Goal: Navigation & Orientation: Find specific page/section

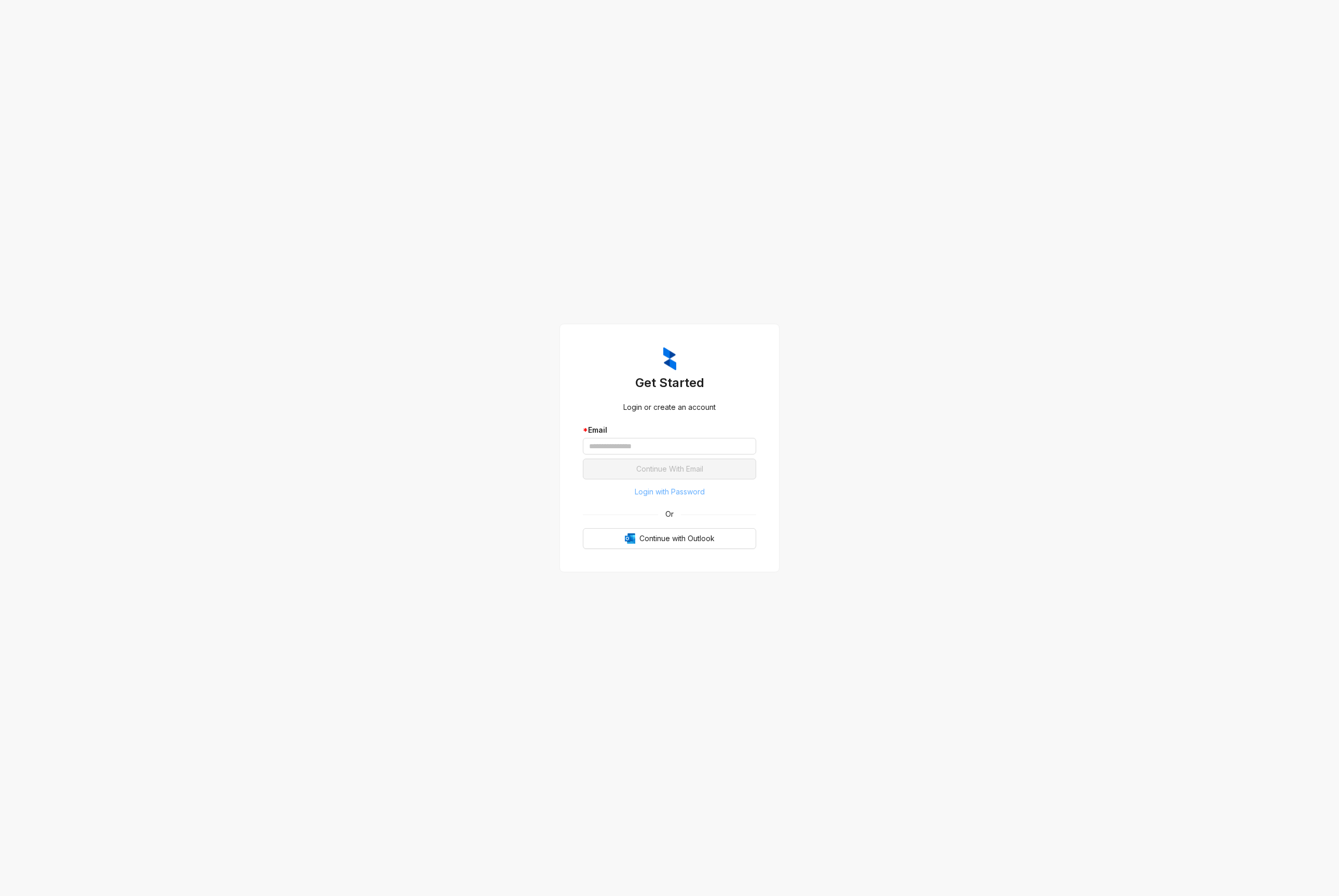
click at [676, 496] on span "Login with Password" at bounding box center [669, 492] width 70 height 12
click at [640, 429] on input "text" at bounding box center [670, 421] width 174 height 17
type input "**********"
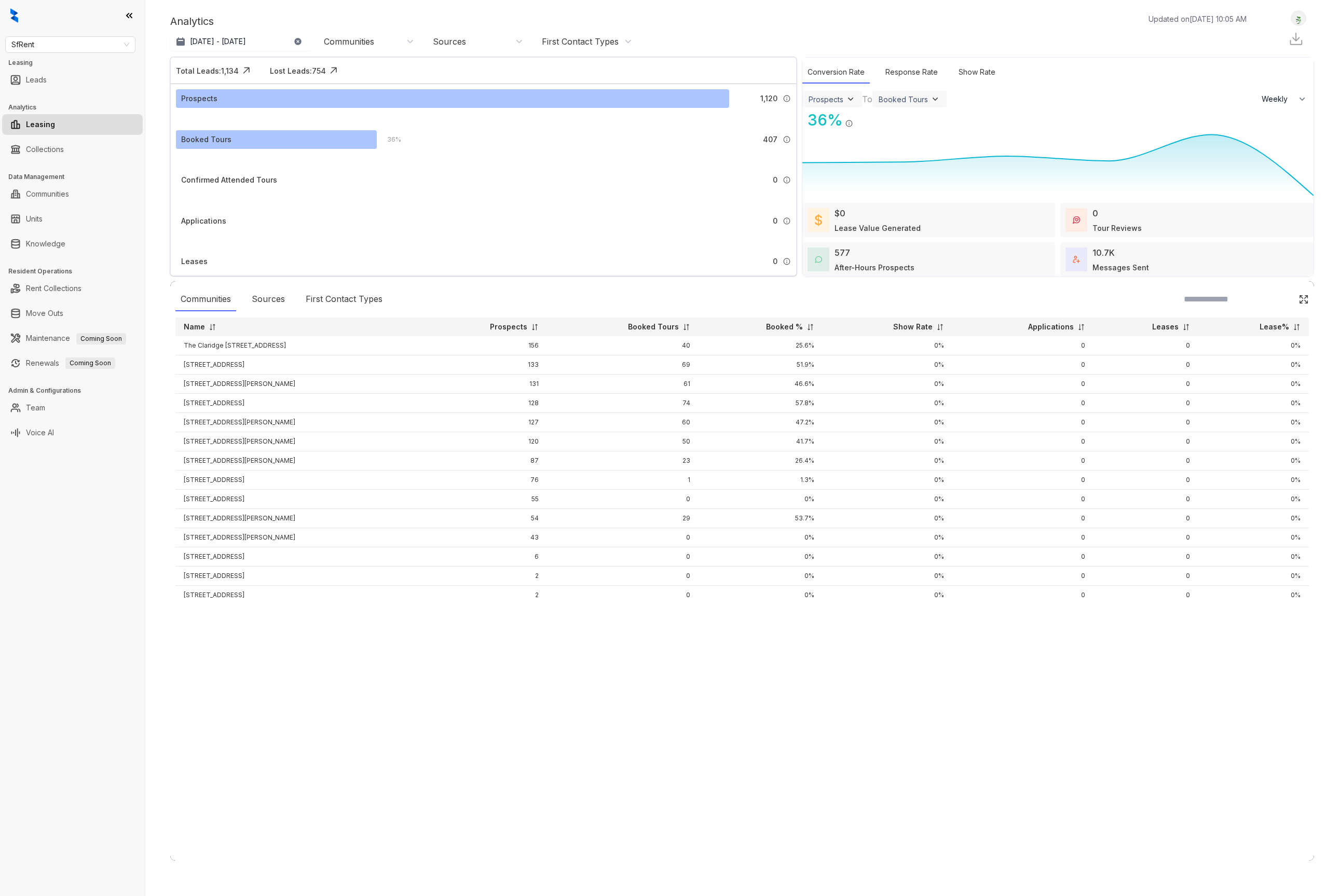
select select "******"
click at [73, 42] on span "SfRent" at bounding box center [71, 45] width 118 height 16
type input "***"
click at [47, 86] on link "Leads" at bounding box center [36, 80] width 21 height 21
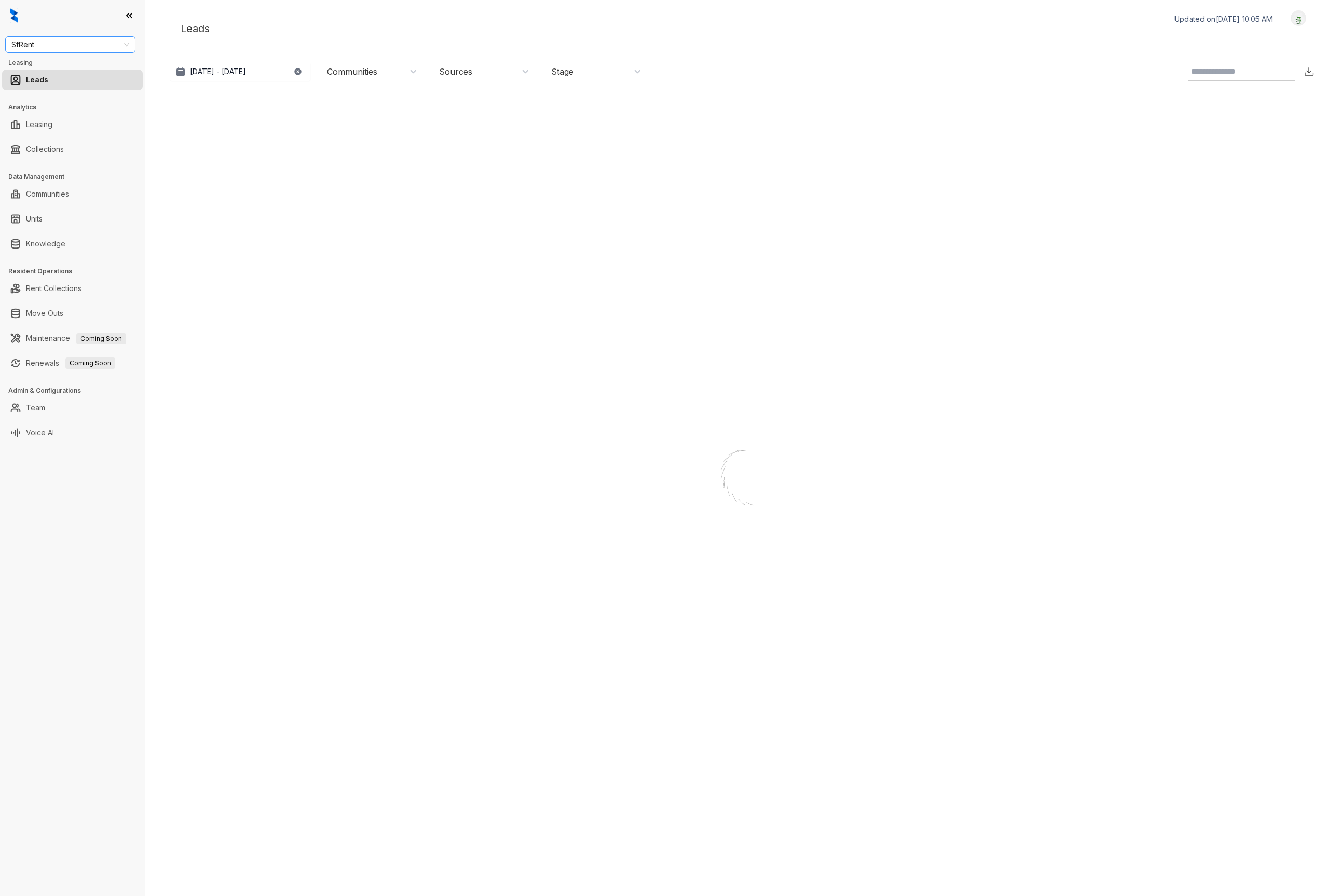
click at [65, 45] on span "SfRent" at bounding box center [71, 45] width 118 height 16
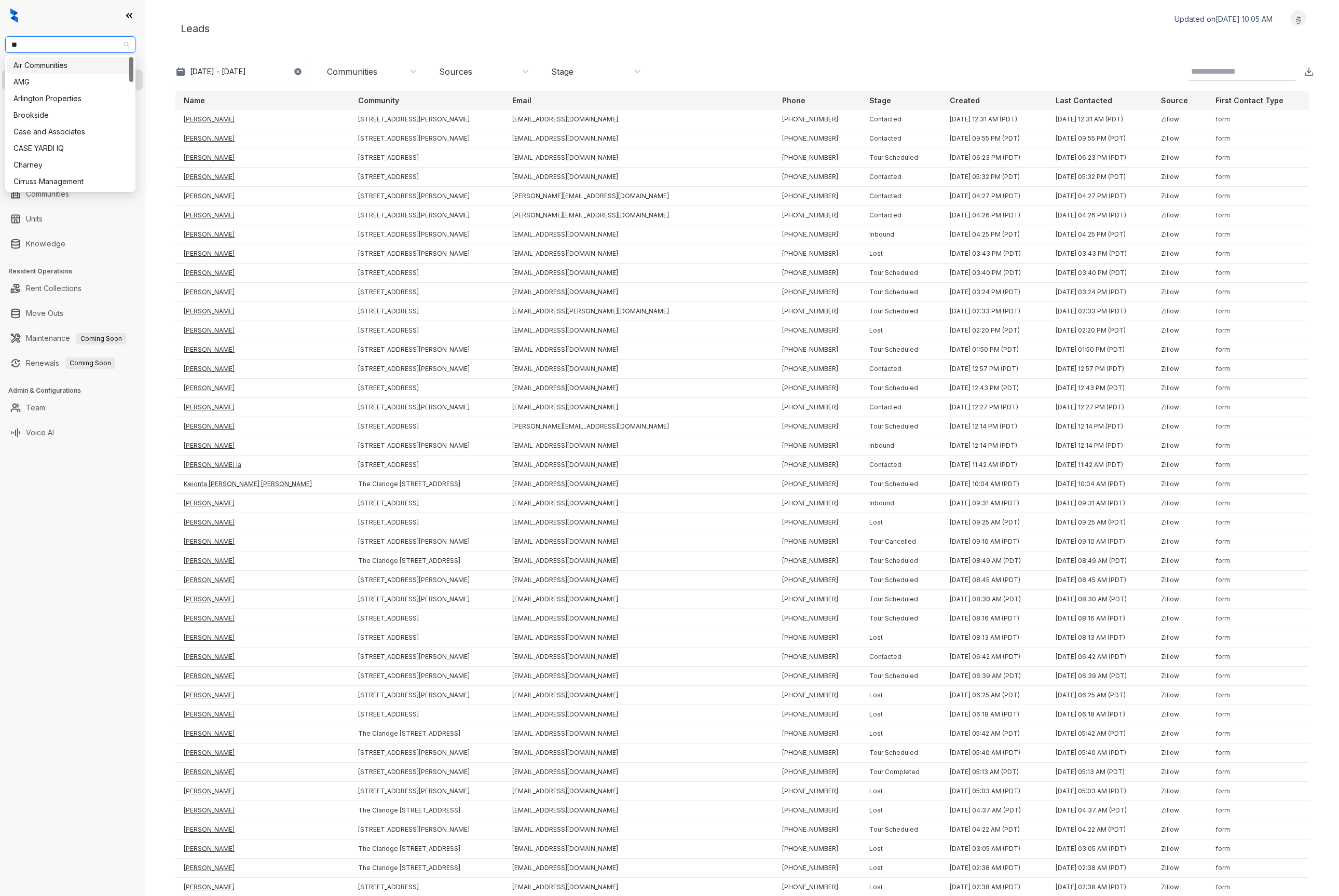
type input "***"
click at [93, 60] on div "AMG" at bounding box center [70, 65] width 113 height 12
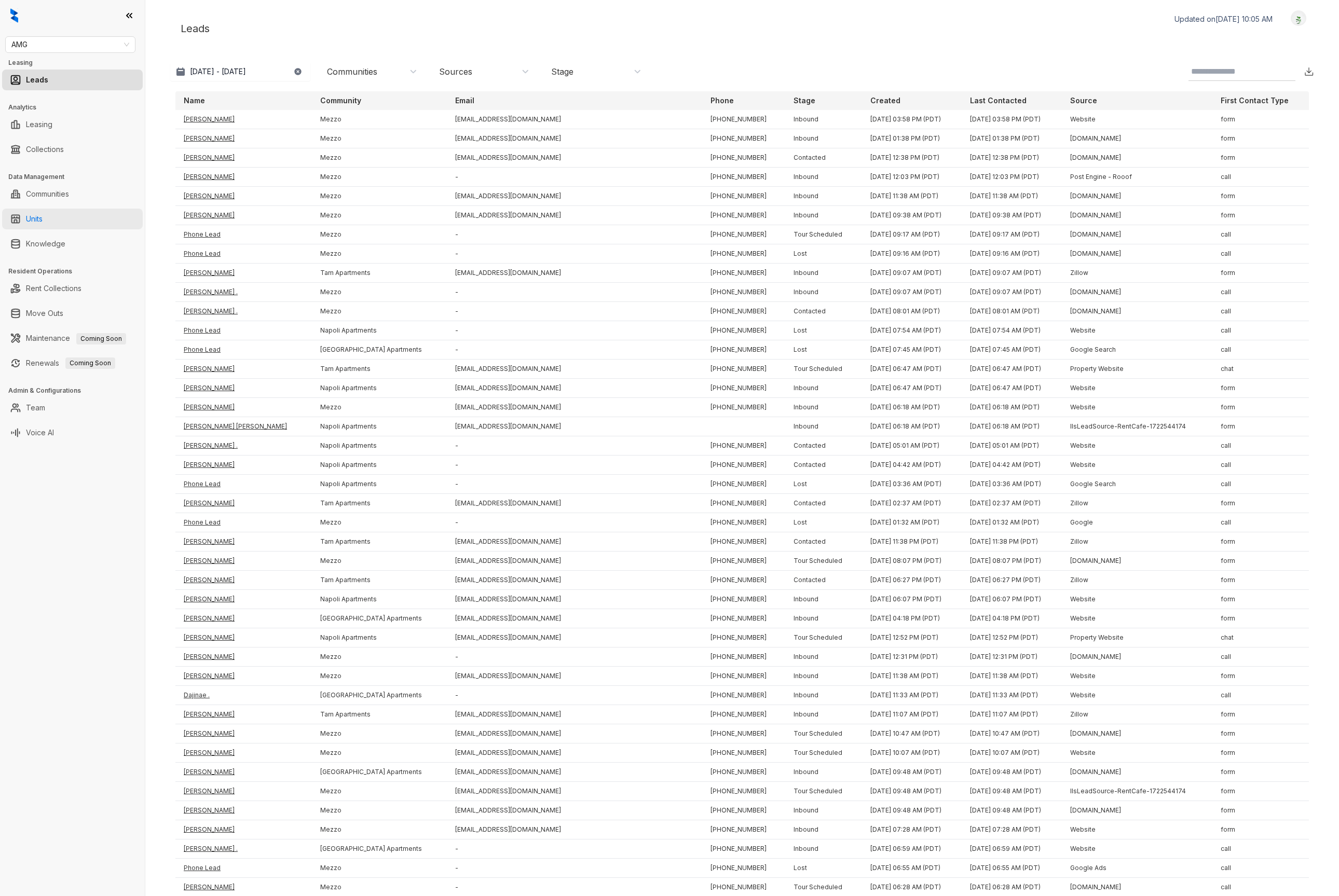
click at [43, 216] on link "Units" at bounding box center [34, 219] width 17 height 21
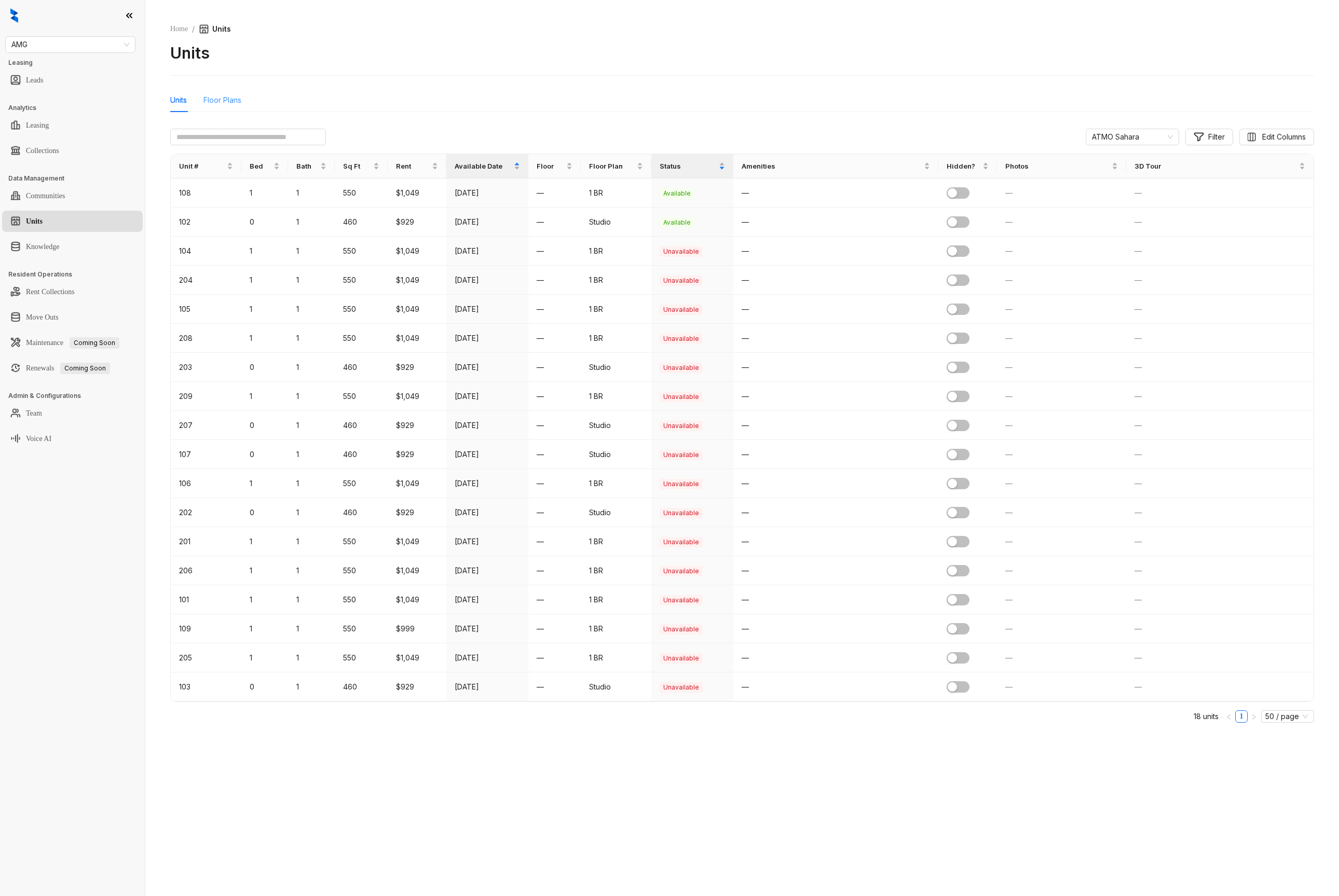
click at [219, 93] on div "Floor Plans" at bounding box center [222, 100] width 38 height 24
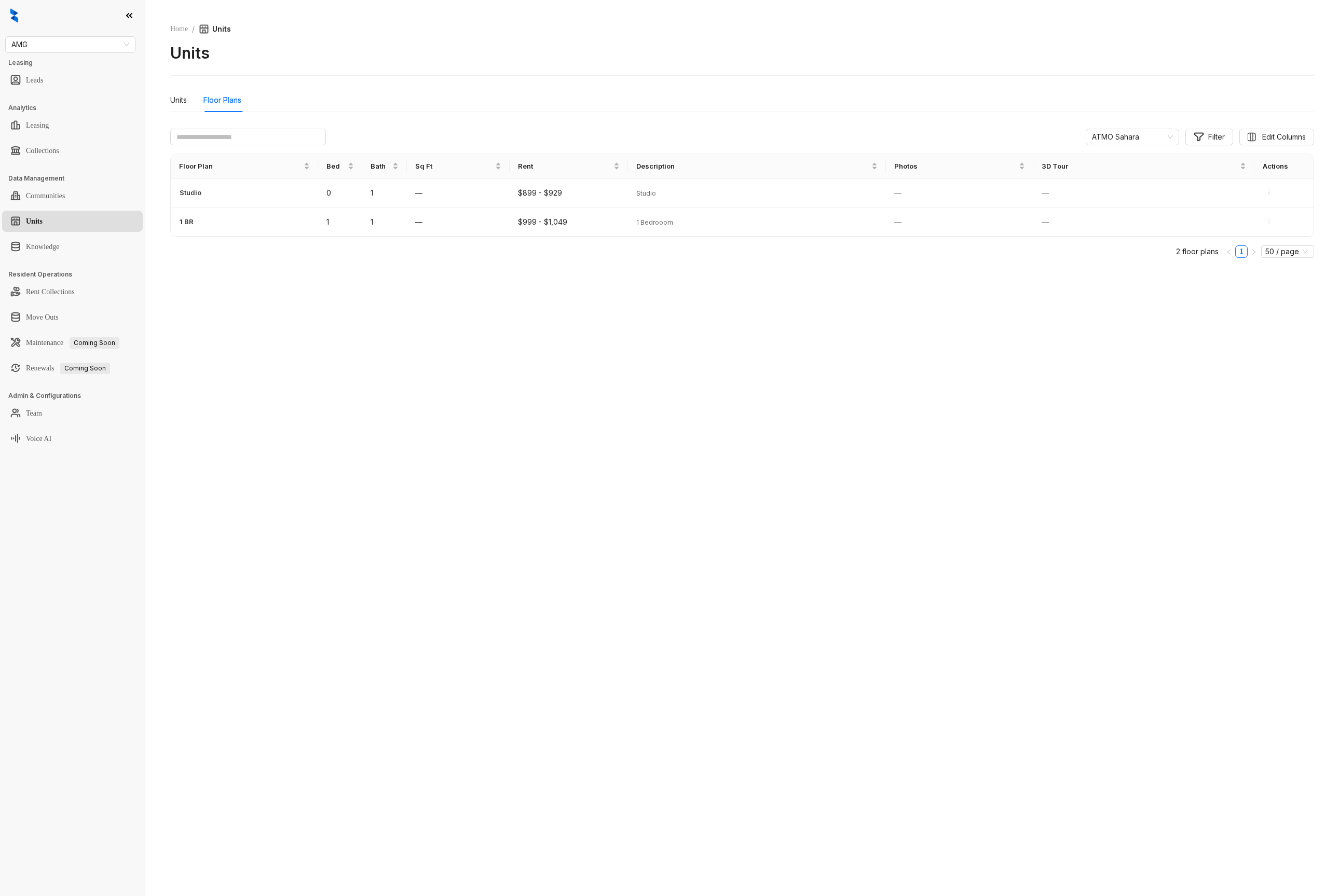
click at [156, 102] on div "Home / Units Units Units Floor Plans ATMO Sahara Filter Edit Columns Unit # Bed…" at bounding box center [742, 448] width 1194 height 896
click at [171, 104] on div "Units" at bounding box center [178, 100] width 17 height 12
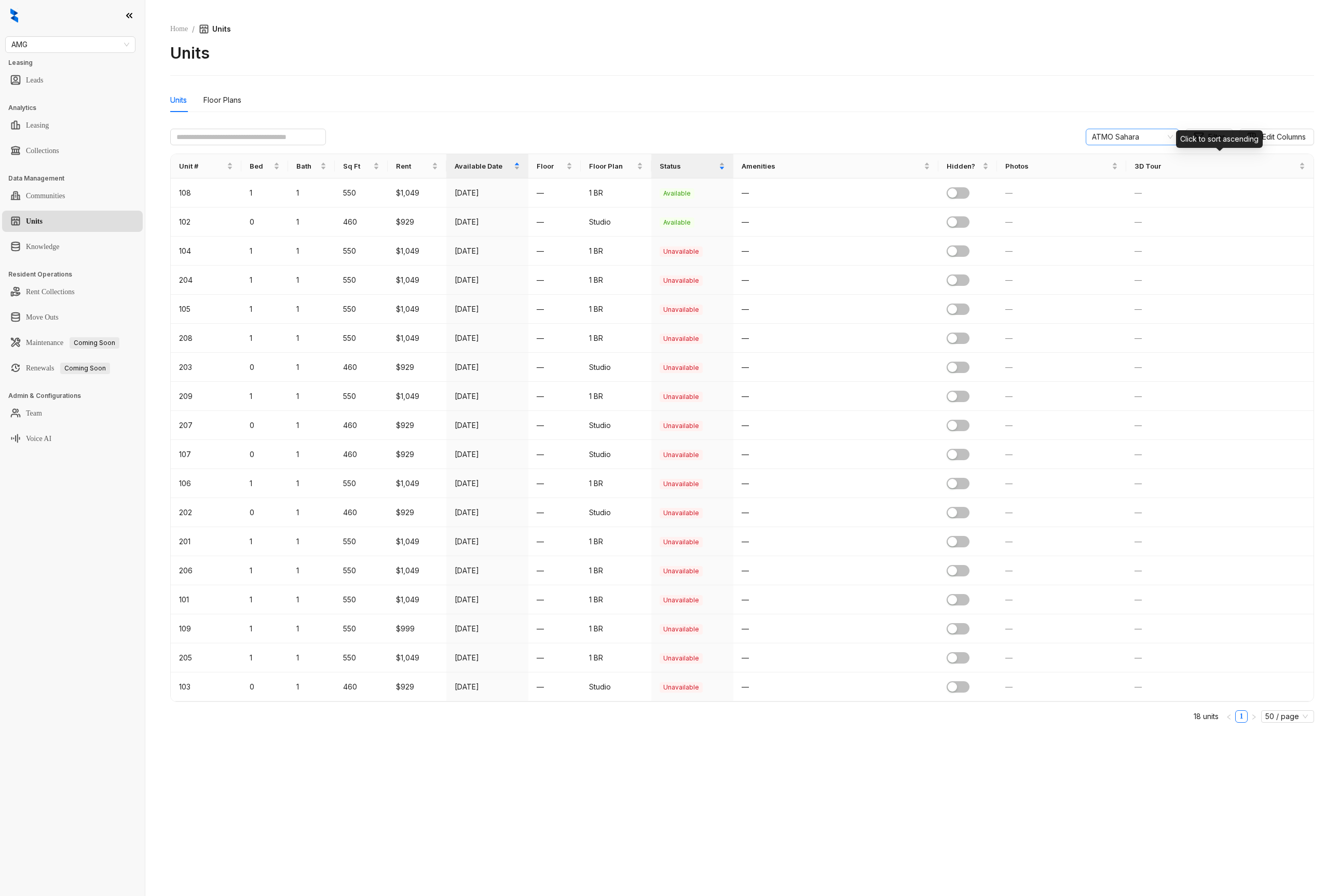
click at [1132, 136] on span "ATMO Sahara" at bounding box center [1133, 137] width 81 height 16
click at [1116, 179] on div "Campus Crossing" at bounding box center [1130, 175] width 77 height 12
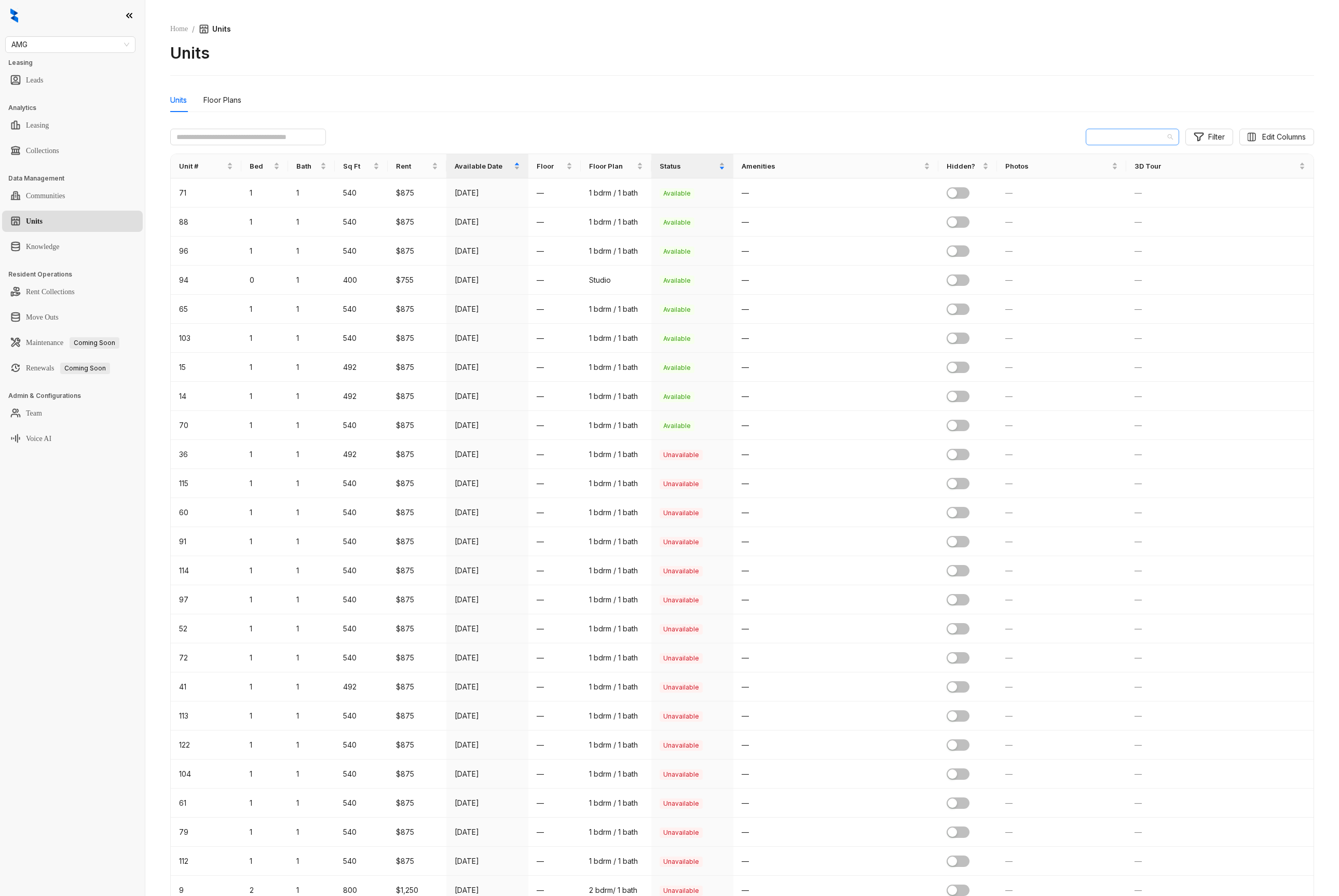
click at [1119, 140] on span "Campus Crossing" at bounding box center [1133, 137] width 81 height 16
click at [1114, 194] on div "Encantada Apartments" at bounding box center [1121, 191] width 77 height 12
click at [1103, 138] on span "Encantada Apartments" at bounding box center [1130, 137] width 86 height 16
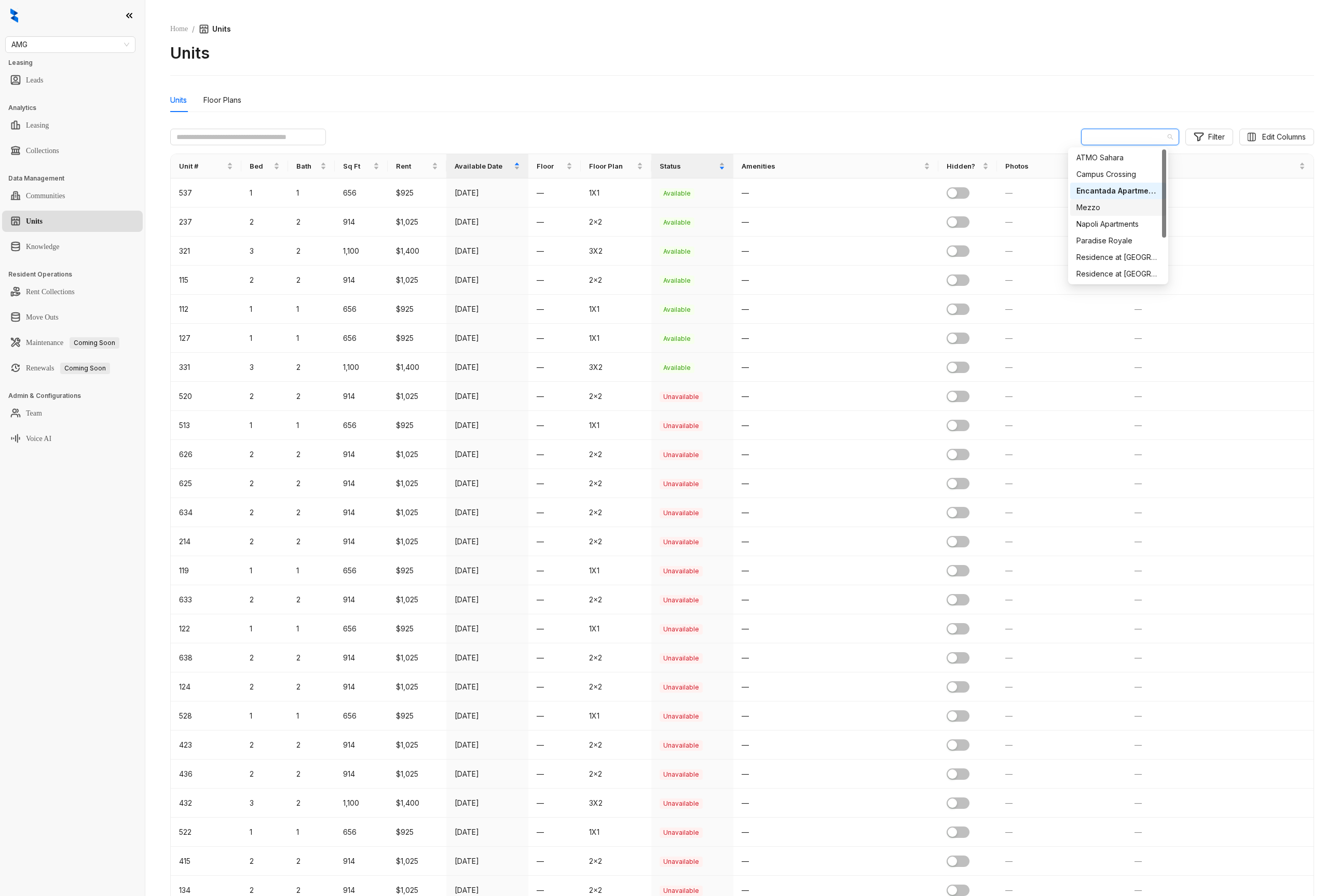
click at [1104, 205] on div "Mezzo" at bounding box center [1118, 208] width 83 height 12
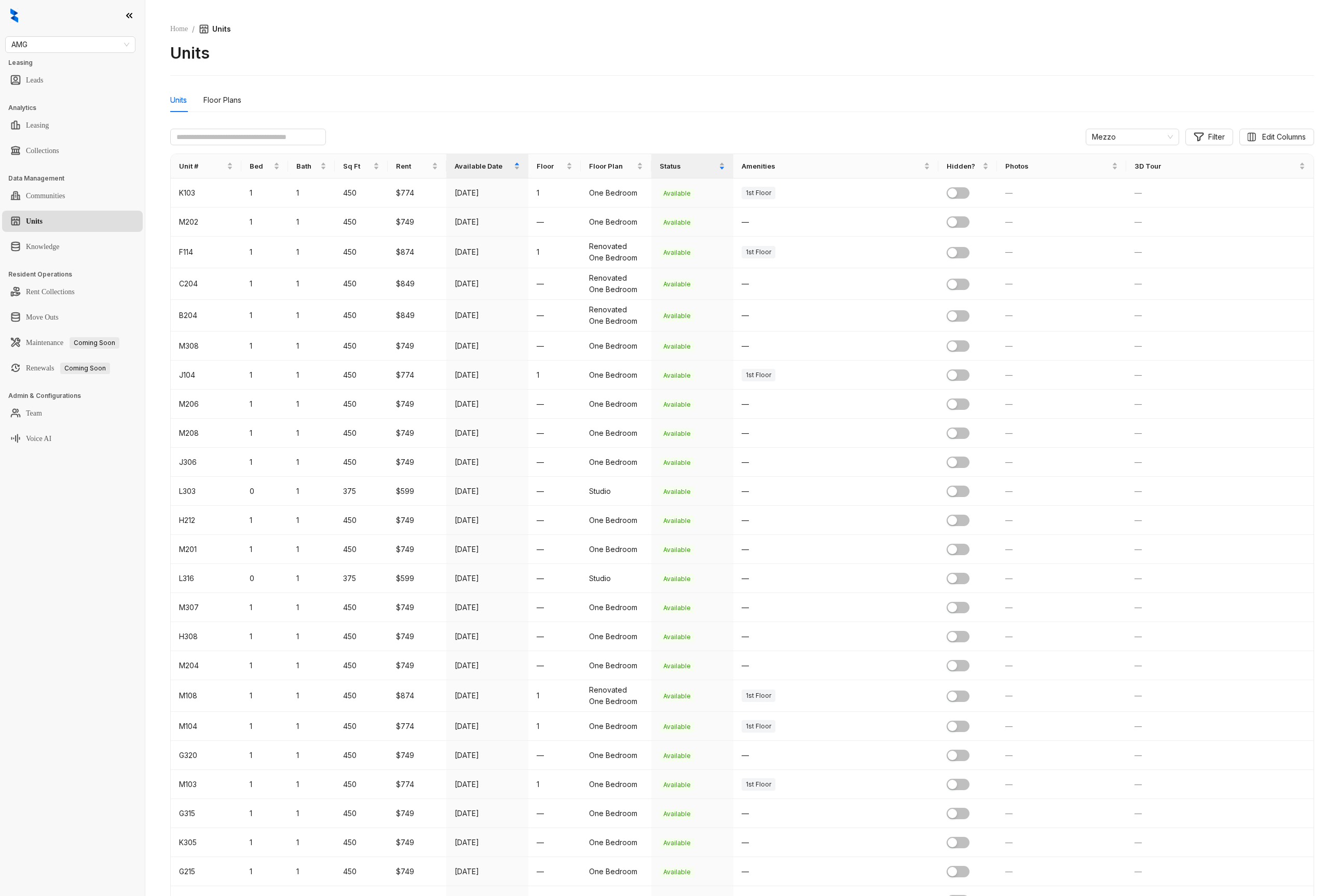
click at [1102, 146] on div "Mezzo Filter Edit Columns Unit # Bed Bath Sq Ft Rent Available Date Floor Floor…" at bounding box center [742, 913] width 1144 height 1569
click at [1103, 139] on span "Mezzo" at bounding box center [1133, 137] width 81 height 16
click at [1099, 220] on div "Napoli Apartments" at bounding box center [1121, 224] width 77 height 12
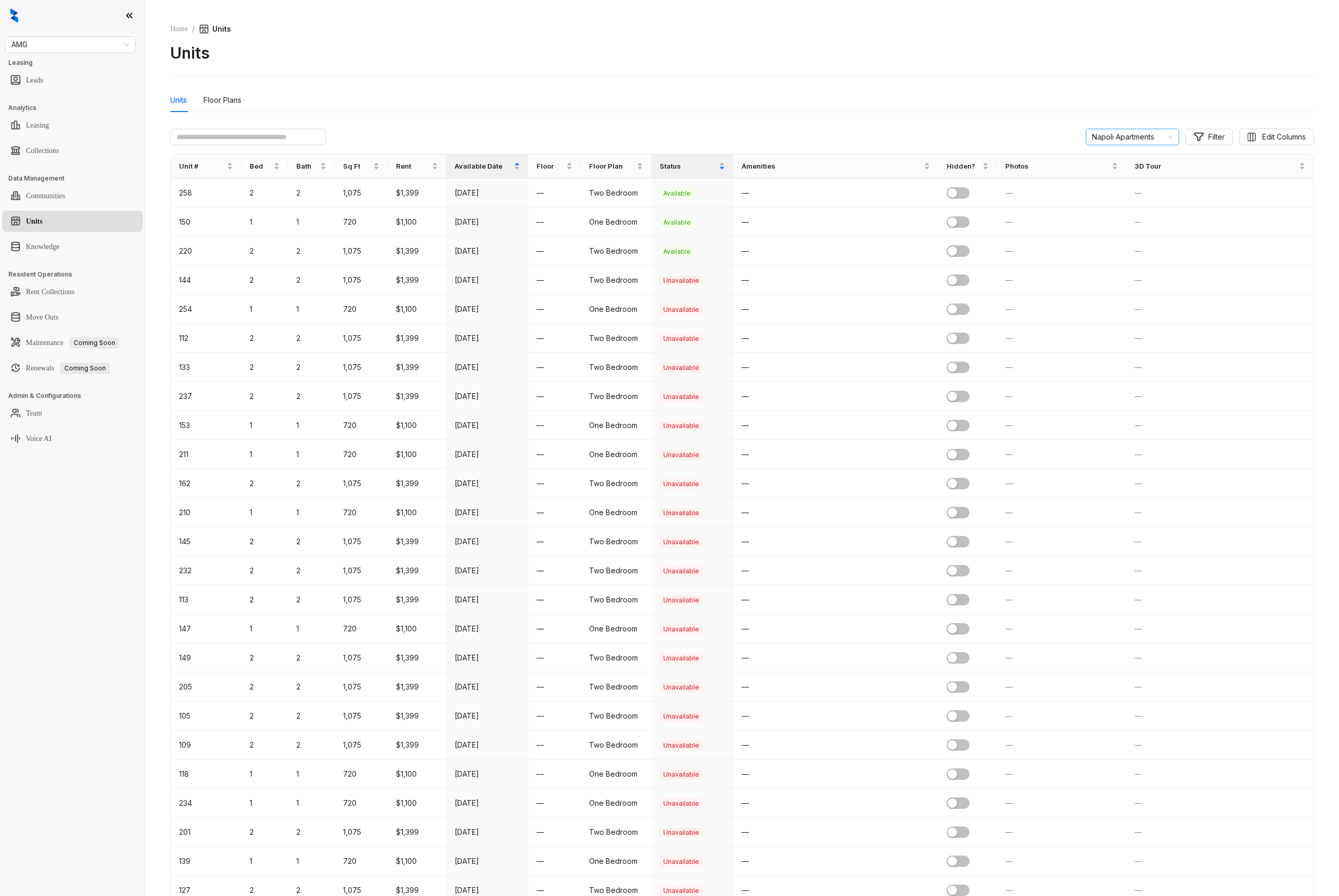
click at [1110, 142] on span "Napoli Apartments" at bounding box center [1133, 137] width 81 height 16
click at [1094, 240] on div "Paradise Royale" at bounding box center [1121, 241] width 77 height 12
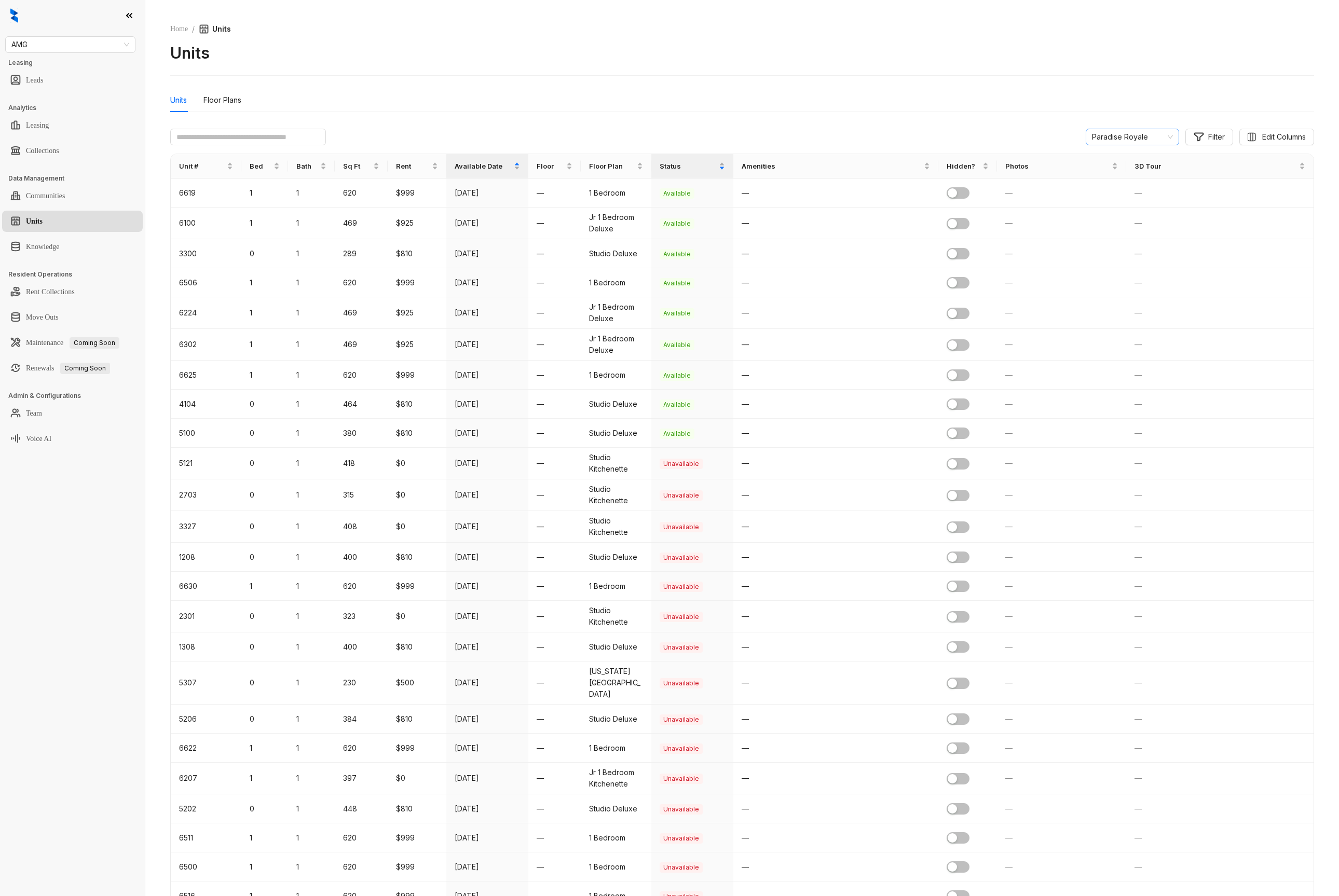
click at [1110, 140] on span "Paradise Royale" at bounding box center [1133, 137] width 81 height 16
click at [1111, 261] on div "Residence at Sierra Vista" at bounding box center [1121, 257] width 77 height 12
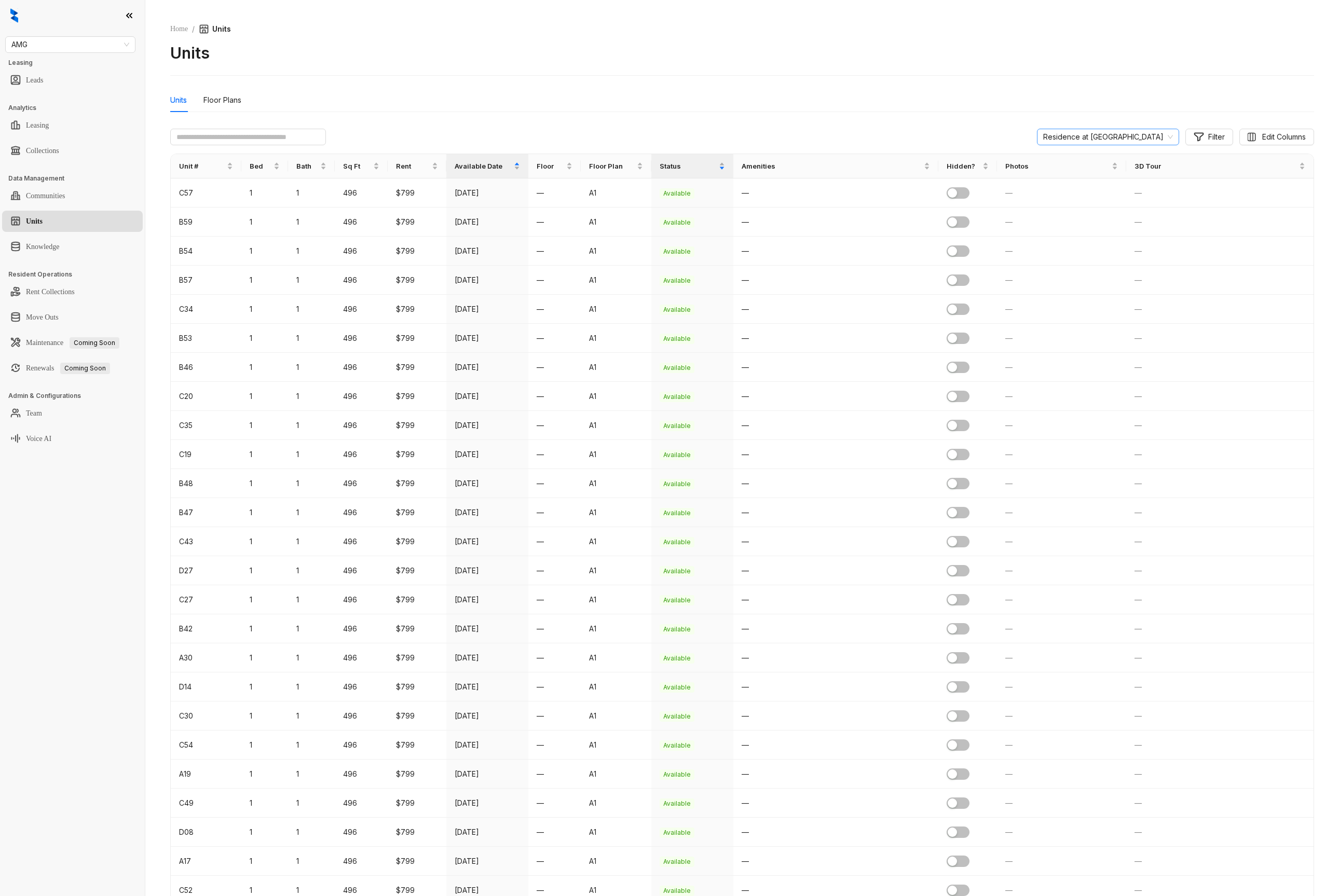
click at [1115, 135] on span "Residence at Sierra Vista" at bounding box center [1108, 137] width 130 height 16
click at [1091, 229] on div "Residence at Tropicana" at bounding box center [1113, 230] width 91 height 12
click at [1111, 134] on span "Residence at Tropicana" at bounding box center [1108, 137] width 130 height 16
click at [1114, 254] on div "Residence at Sierra Vista" at bounding box center [1116, 257] width 86 height 12
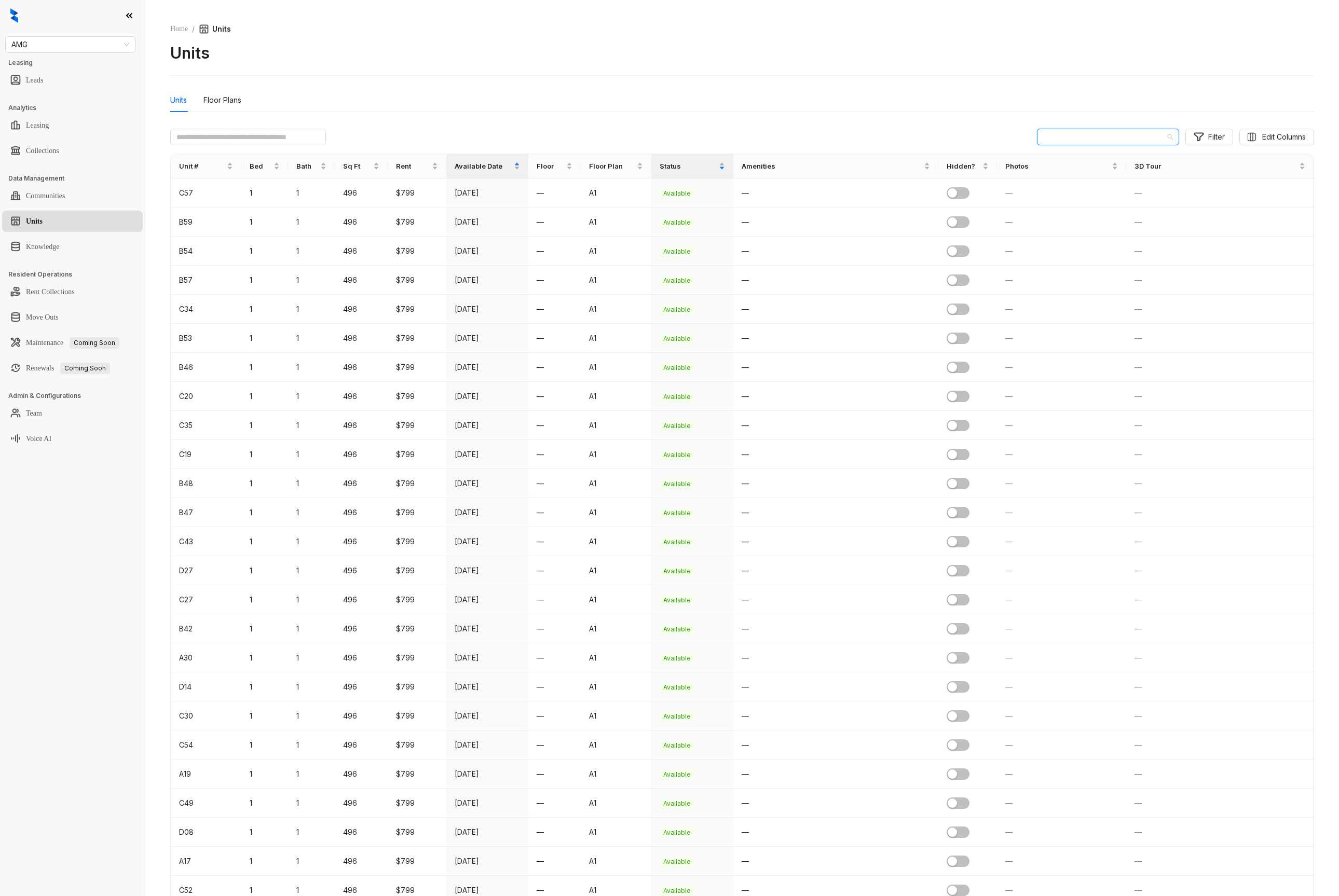
click at [1108, 138] on span "Residence at Sierra Vista" at bounding box center [1108, 137] width 130 height 16
click at [1119, 275] on div "Residence at Tropicana" at bounding box center [1113, 274] width 91 height 12
click at [1106, 146] on div "Residence at Tropicana Residence at Tropicana Filter Edit Columns Unit # Bed Ba…" at bounding box center [742, 895] width 1144 height 1532
click at [1111, 137] on span "Residence at Tropicana" at bounding box center [1108, 137] width 130 height 16
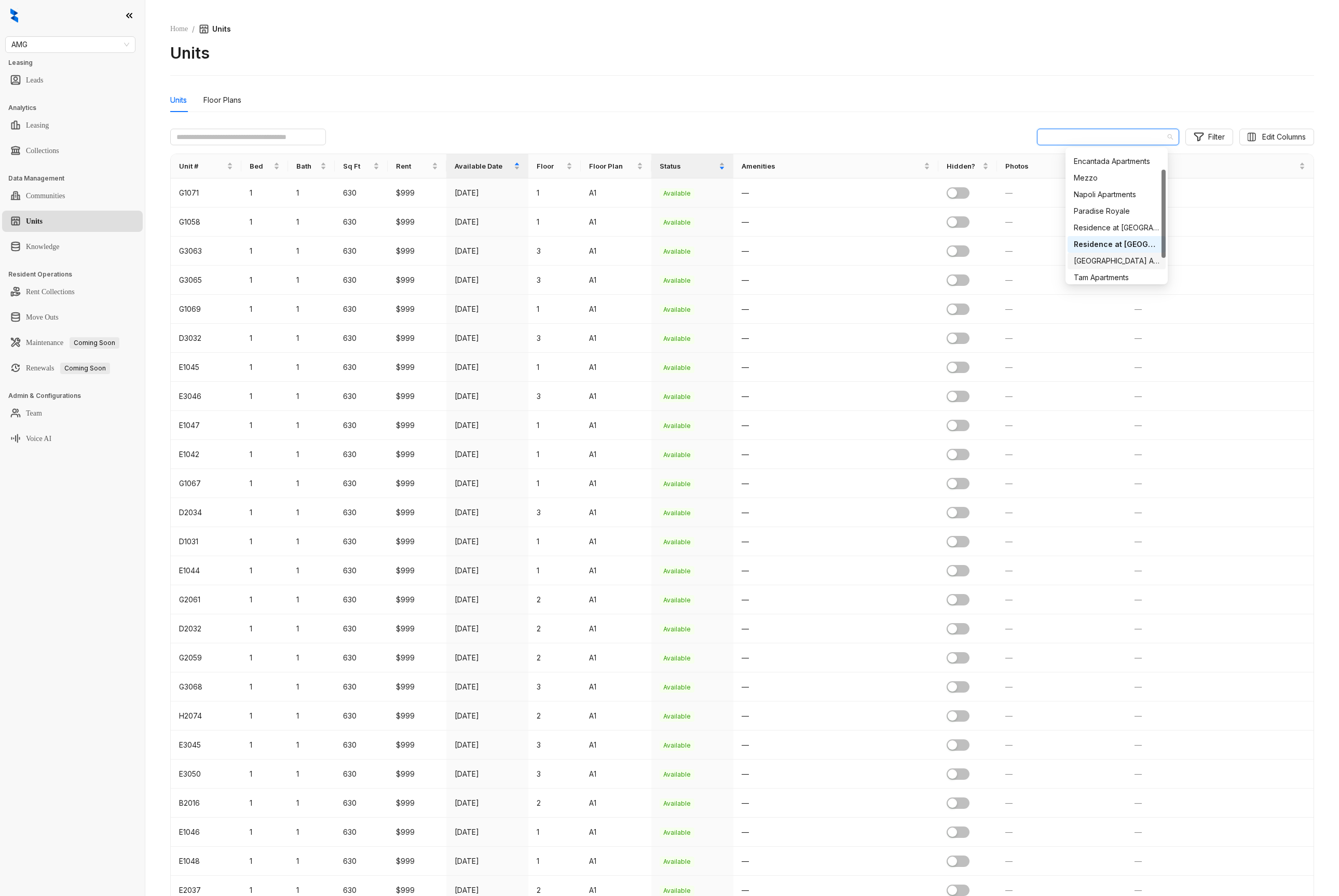
click at [1105, 262] on div "Ridge Falls Apartments" at bounding box center [1116, 261] width 86 height 12
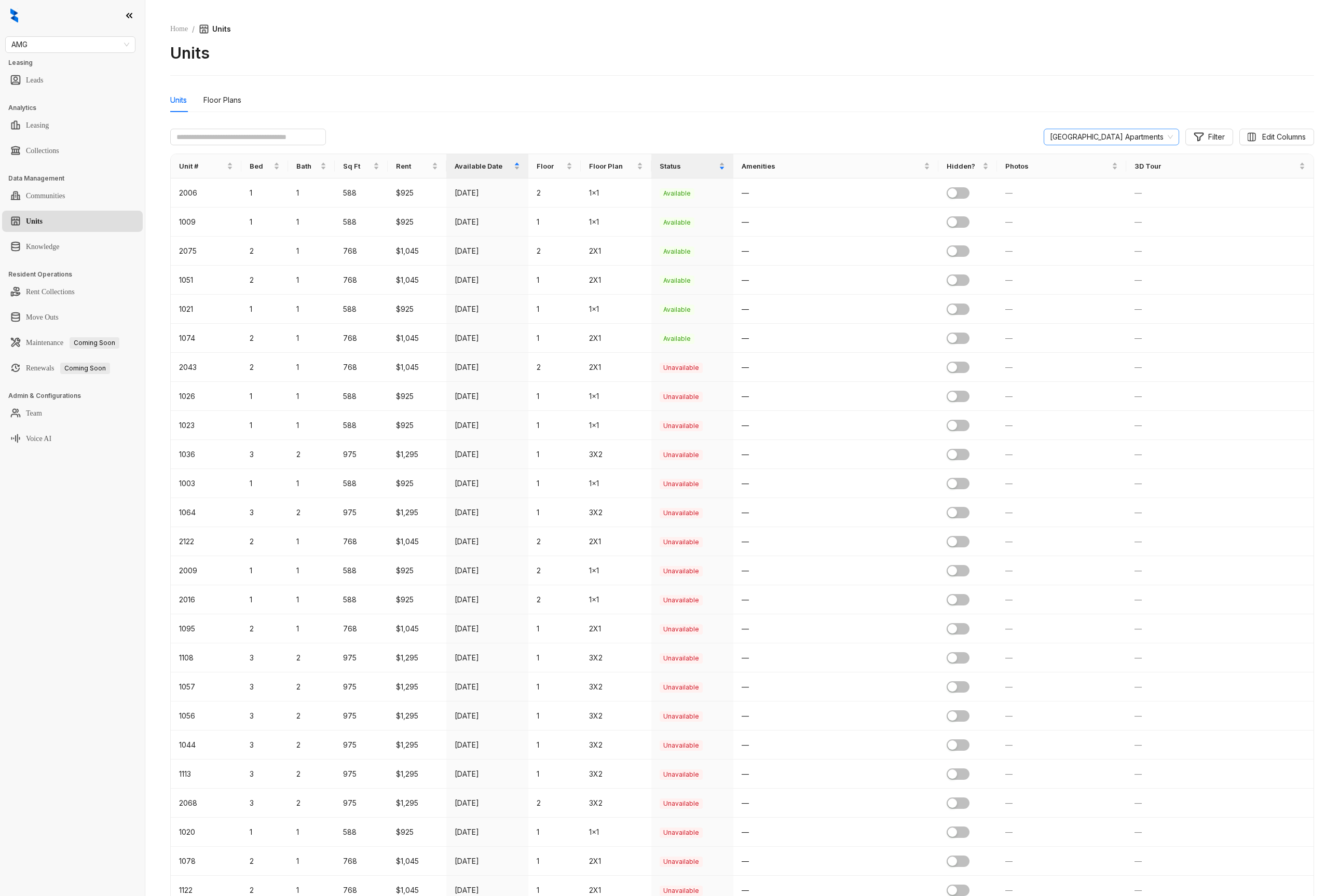
click at [1116, 131] on span "Ridge Falls Apartments" at bounding box center [1111, 137] width 123 height 16
click at [1105, 272] on div "Tam Apartments" at bounding box center [1117, 276] width 84 height 12
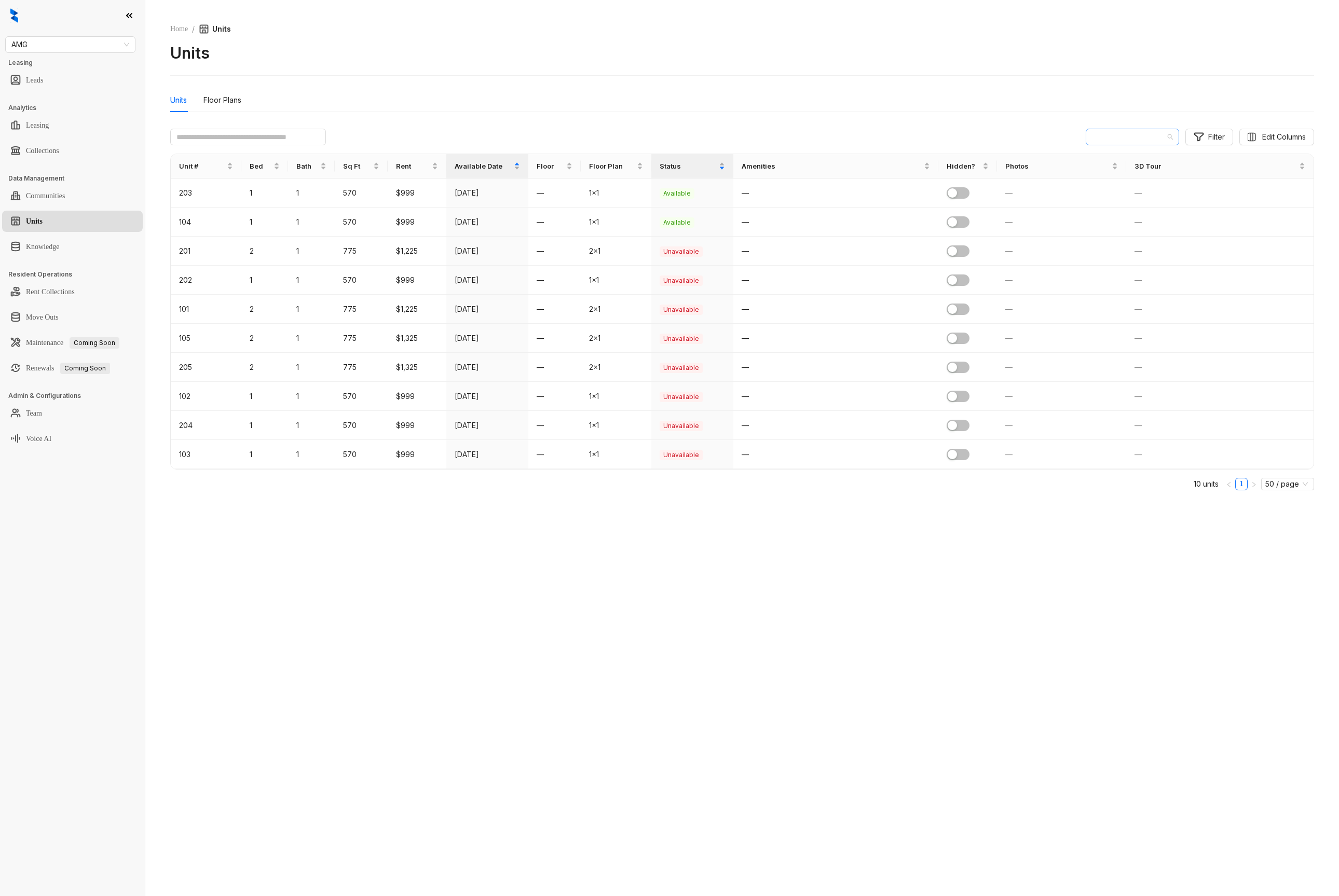
click at [1108, 135] on span "Tam Apartments" at bounding box center [1133, 137] width 81 height 16
click at [1133, 254] on div "The Canvas" at bounding box center [1130, 258] width 77 height 12
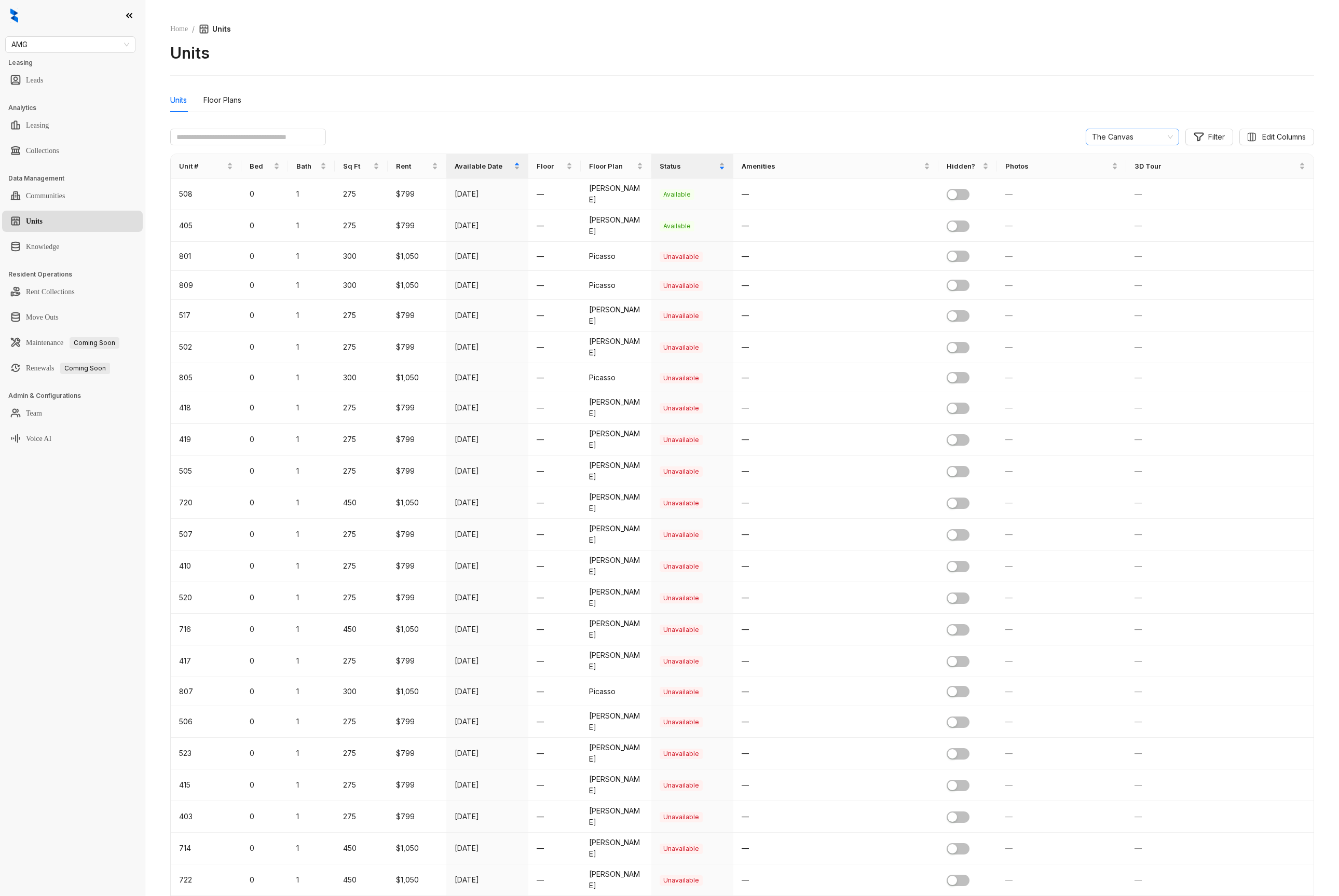
click at [1138, 132] on span "The Canvas" at bounding box center [1133, 137] width 81 height 16
click at [1123, 276] on div "Virginia Apartments" at bounding box center [1121, 275] width 77 height 12
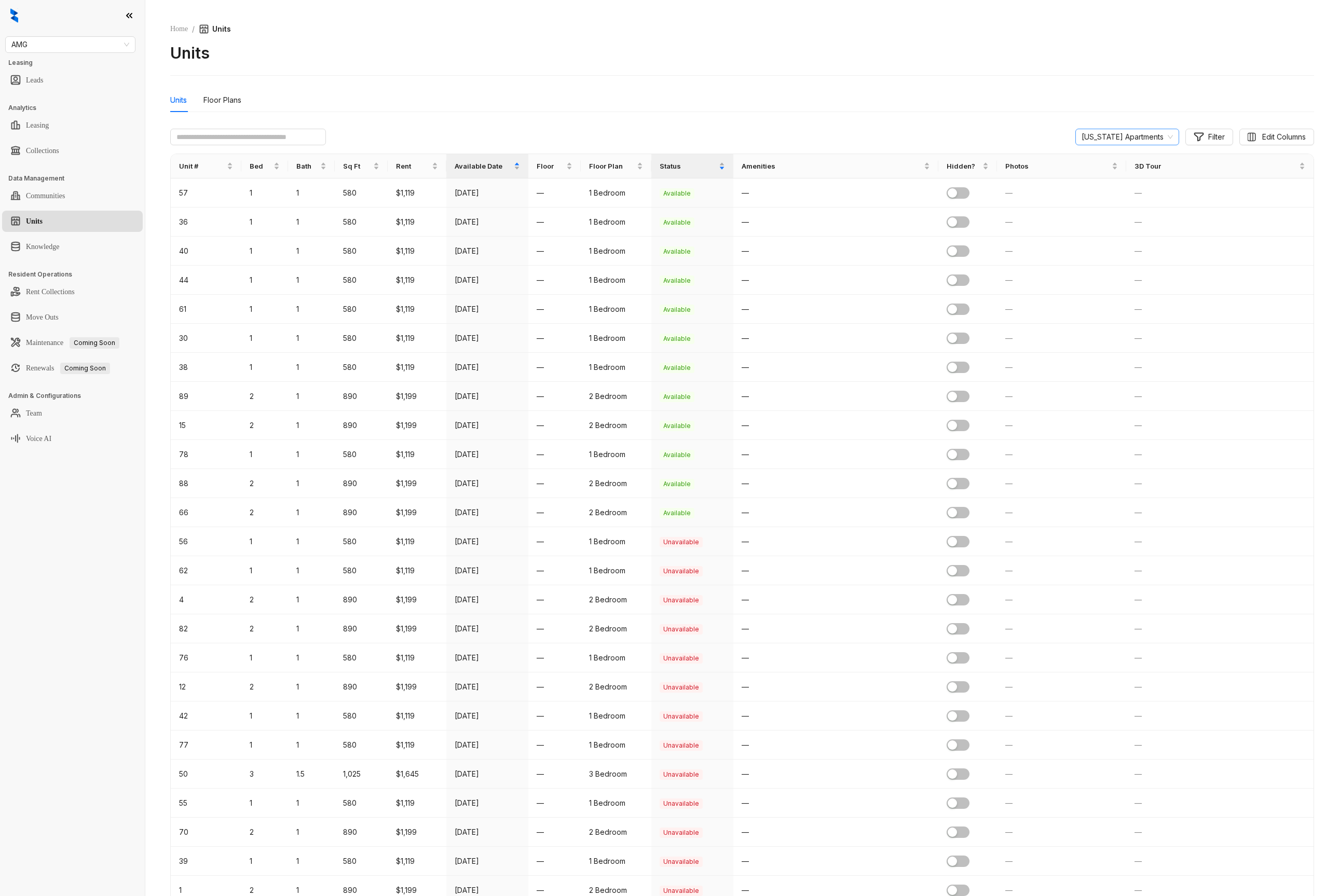
click at [1121, 131] on span "Virginia Apartments" at bounding box center [1127, 137] width 91 height 16
drag, startPoint x: 1106, startPoint y: 233, endPoint x: 1108, endPoint y: 216, distance: 17.1
click at [1108, 216] on div "ATMO Sahara Campus Crossing Encantada Apartments Mezzo Napoli Apartments Paradi…" at bounding box center [1122, 232] width 89 height 166
click at [1108, 217] on div "Napoli Apartments" at bounding box center [1122, 224] width 89 height 17
click at [1127, 134] on span "Napoli Apartments" at bounding box center [1133, 137] width 81 height 16
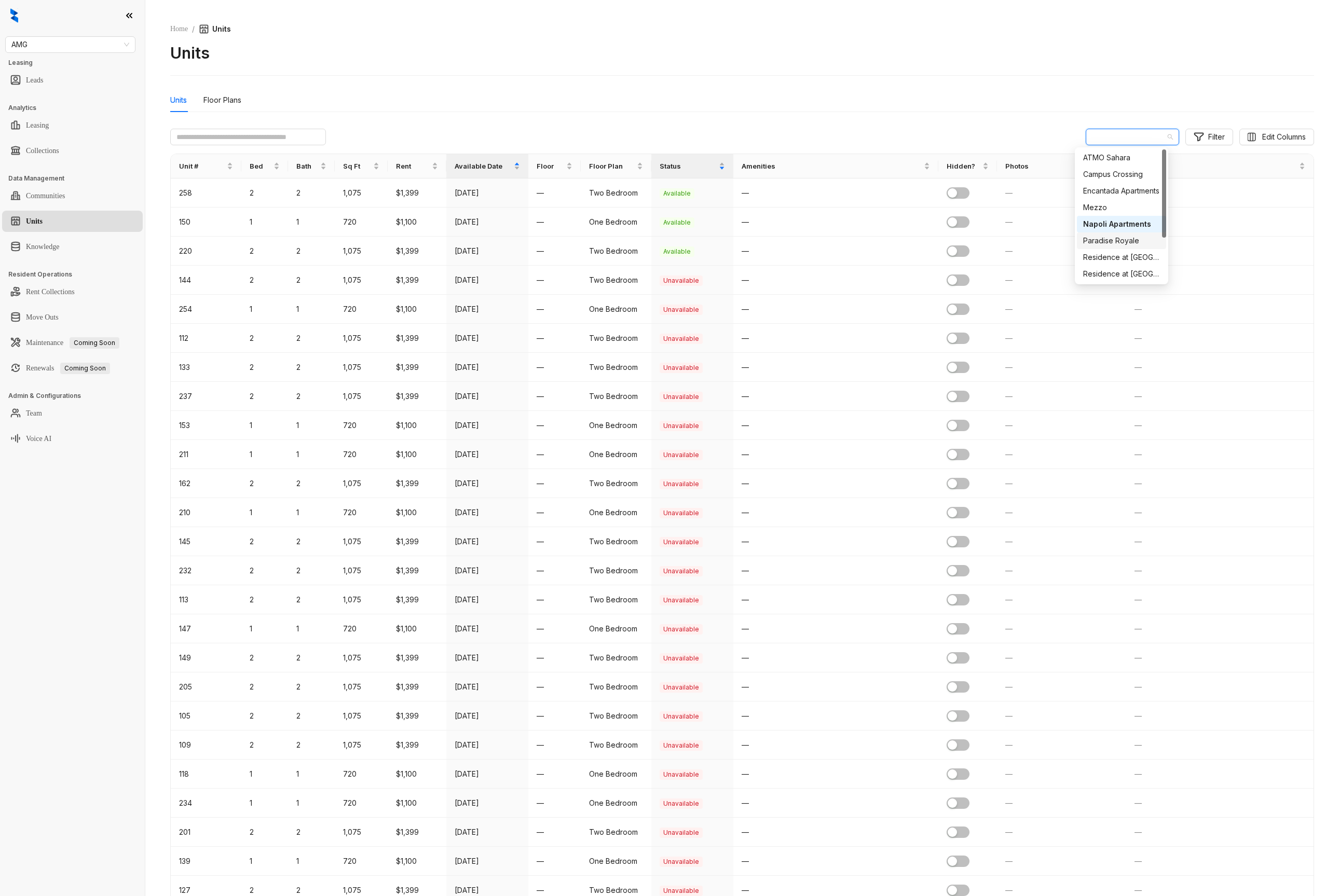
click at [1107, 242] on div "Paradise Royale" at bounding box center [1121, 241] width 77 height 12
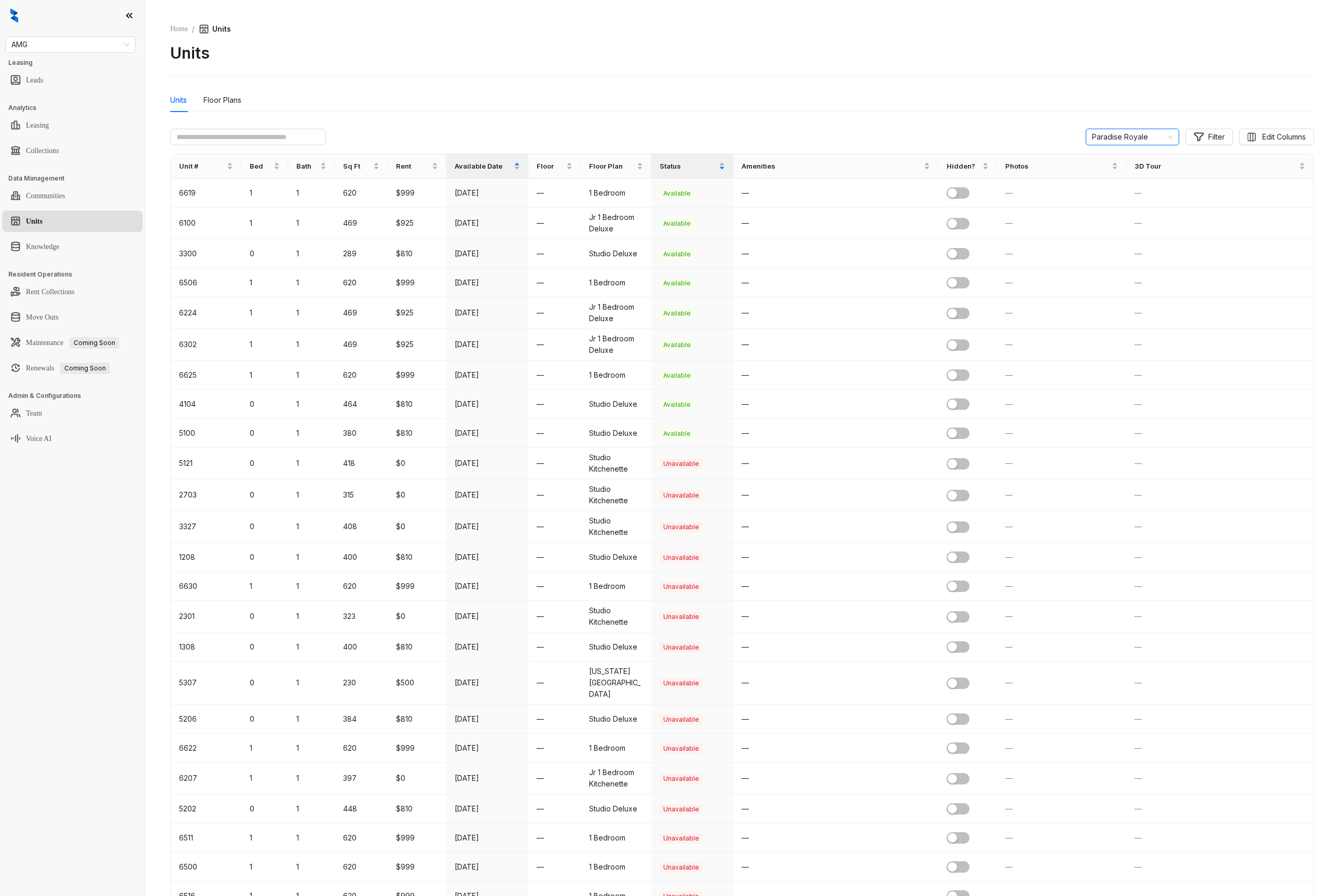
click at [1121, 142] on span "Paradise Royale" at bounding box center [1133, 137] width 81 height 16
click at [1093, 255] on div "Residence at Sierra Vista" at bounding box center [1121, 257] width 77 height 12
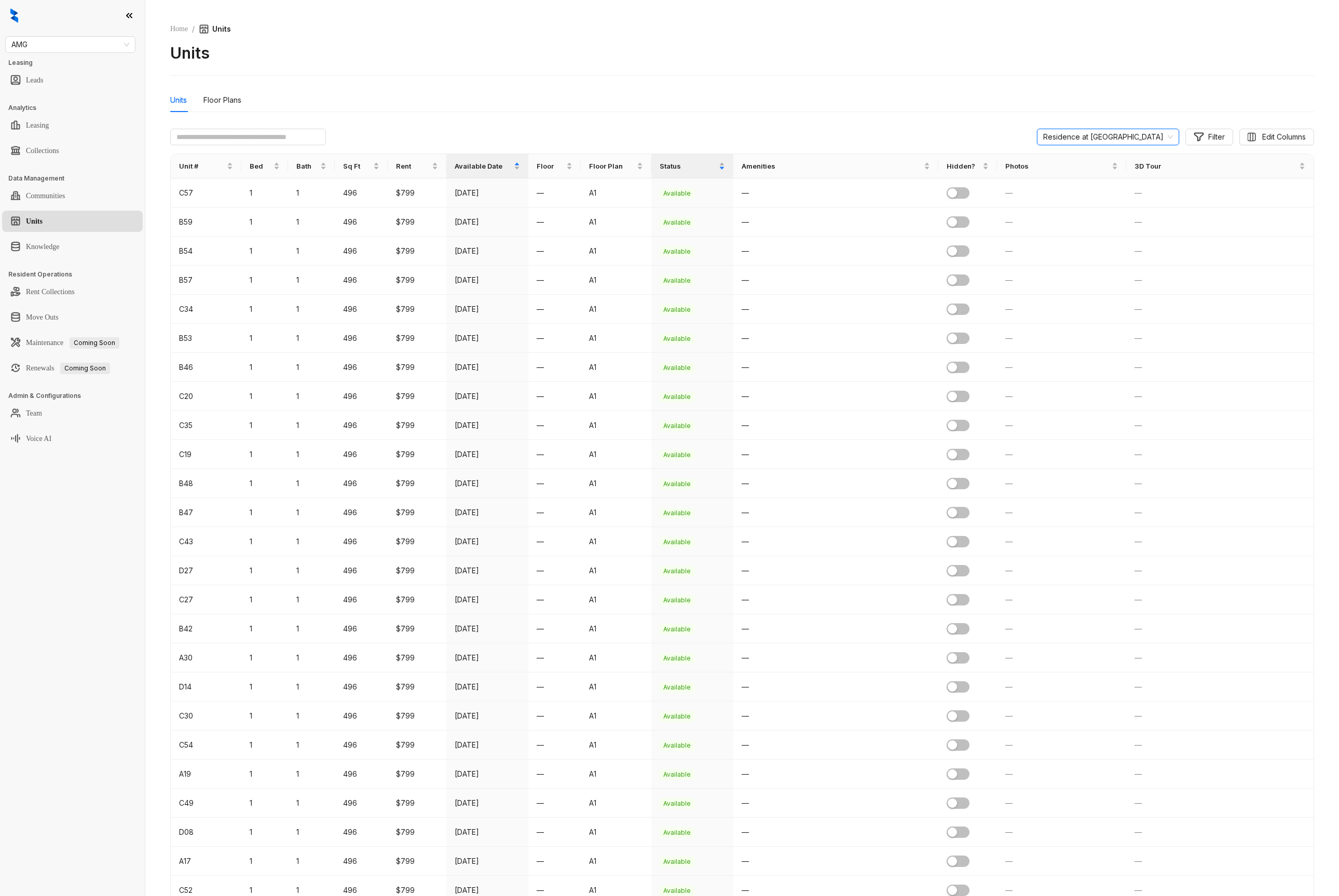
click at [1119, 129] on span "Residence at Sierra Vista" at bounding box center [1108, 137] width 130 height 16
click at [1100, 270] on div "Residence at Tropicana" at bounding box center [1113, 267] width 91 height 12
